Goal: Task Accomplishment & Management: Use online tool/utility

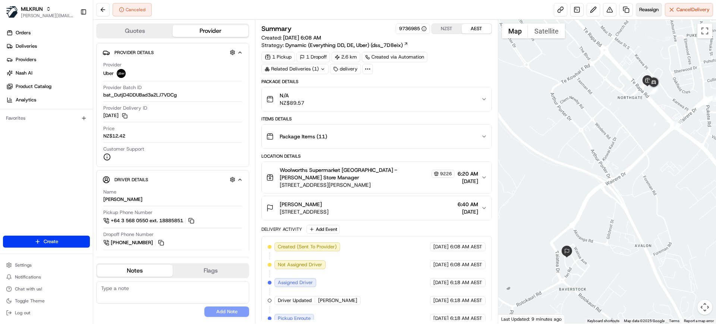
click at [653, 15] on button "Reassign" at bounding box center [649, 9] width 26 height 13
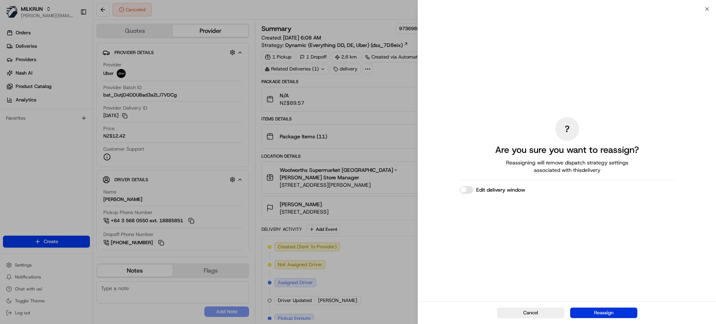
click at [604, 313] on button "Reassign" at bounding box center [603, 313] width 67 height 10
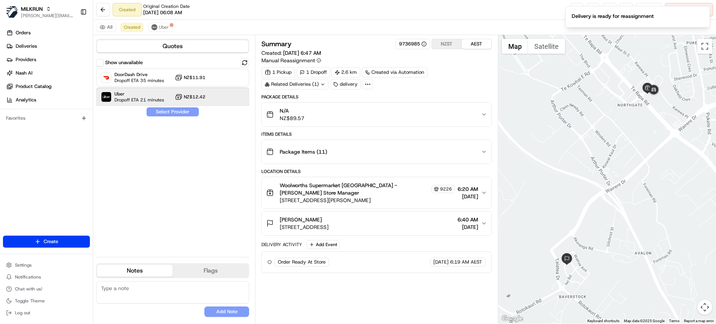
click at [217, 103] on div "Uber Dropoff ETA 21 minutes NZ$12.42" at bounding box center [172, 97] width 153 height 18
click at [175, 114] on button "Assign Provider" at bounding box center [172, 111] width 53 height 9
